Goal: Task Accomplishment & Management: Use online tool/utility

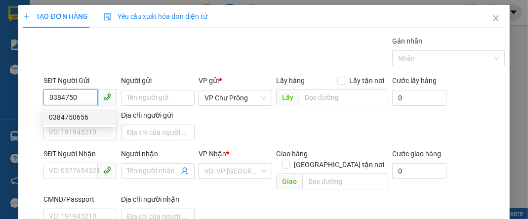
click at [94, 112] on div "0384750656" at bounding box center [79, 117] width 61 height 11
type input "0384750656"
type input "0981421048"
type input "HỌC"
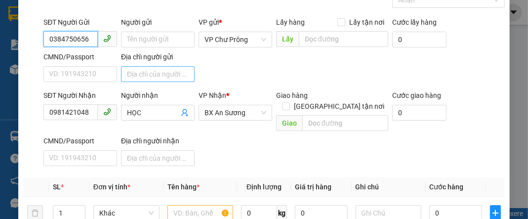
scroll to position [118, 0]
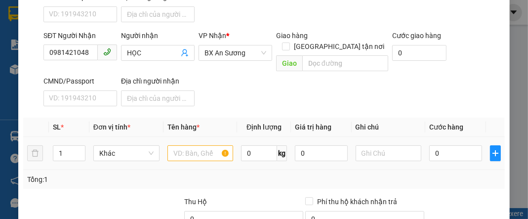
type input "0384750656"
click at [180, 145] on input "text" at bounding box center [201, 153] width 66 height 16
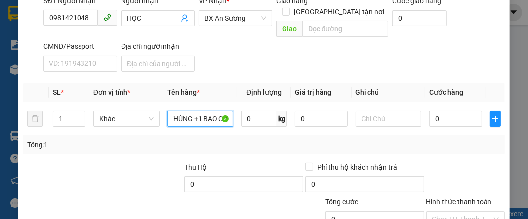
scroll to position [214, 0]
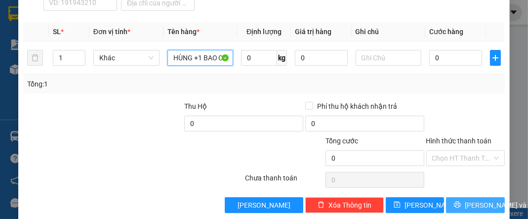
type input "1 THÙNG +1 BAO CC"
click at [460, 197] on button "[PERSON_NAME] và In" at bounding box center [475, 205] width 58 height 16
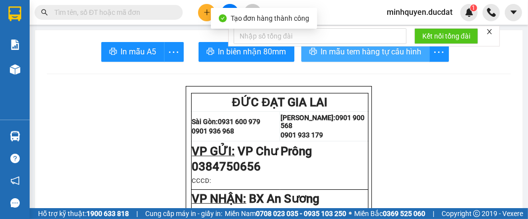
click at [400, 50] on span "In mẫu tem hàng tự cấu hình" at bounding box center [371, 51] width 101 height 12
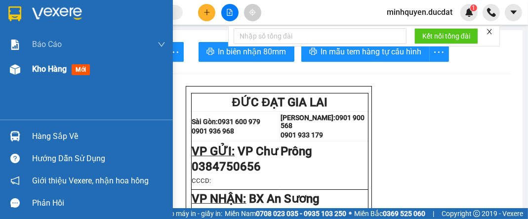
click at [49, 74] on span "Kho hàng" at bounding box center [49, 68] width 35 height 9
